Goal: Information Seeking & Learning: Learn about a topic

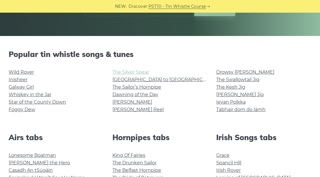
scroll to position [154, 0]
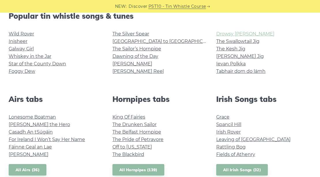
click at [229, 36] on link "Drowsy [PERSON_NAME]" at bounding box center [245, 33] width 58 height 5
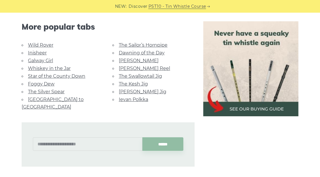
scroll to position [423, 0]
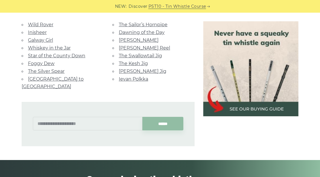
click at [133, 37] on link "[PERSON_NAME]" at bounding box center [139, 39] width 40 height 5
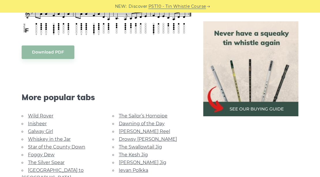
scroll to position [327, 0]
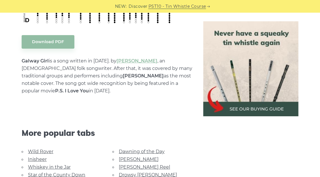
scroll to position [288, 0]
